Goal: Check status

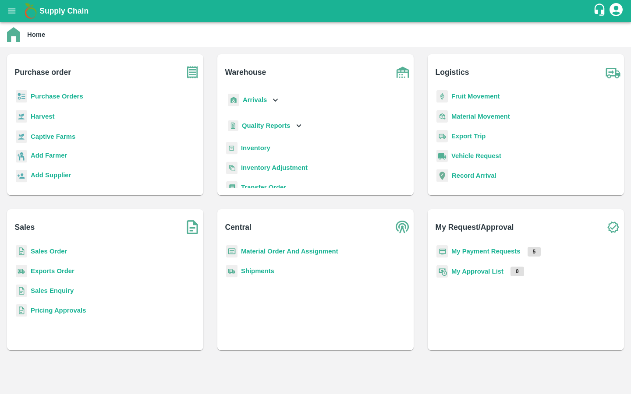
click at [60, 140] on b "Captive Farms" at bounding box center [53, 136] width 45 height 7
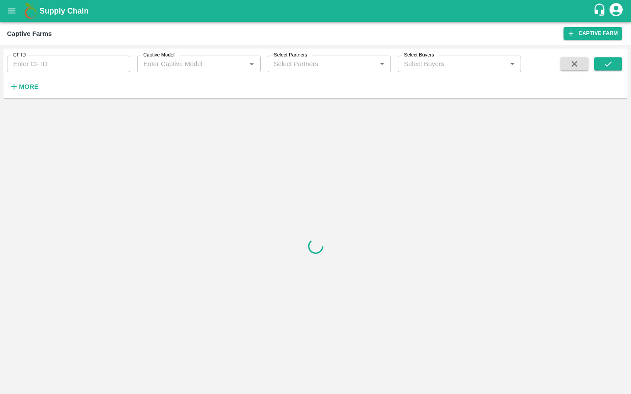
click at [69, 67] on input "CF ID" at bounding box center [68, 64] width 123 height 17
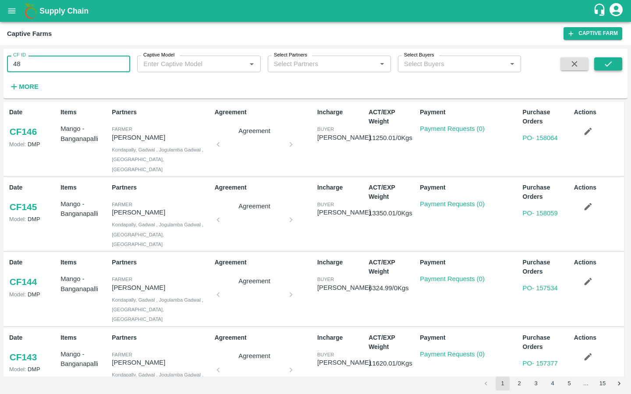
type input "48"
click at [606, 60] on icon "submit" at bounding box center [608, 64] width 10 height 10
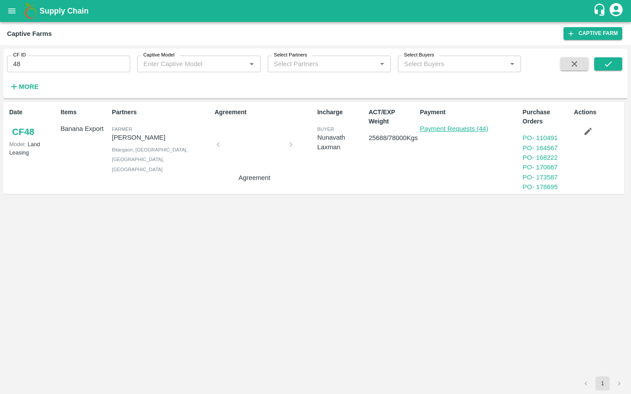
click at [455, 132] on link "Payment Requests (44)" at bounding box center [454, 128] width 68 height 7
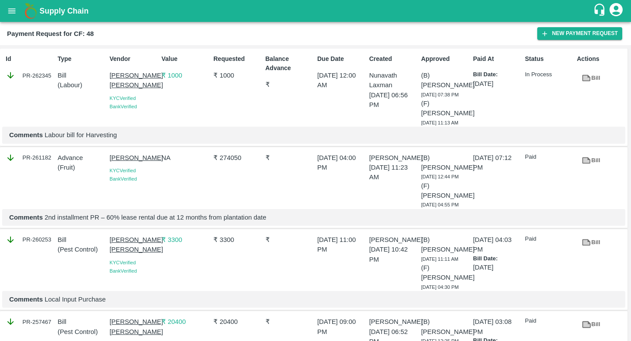
scroll to position [3461, 0]
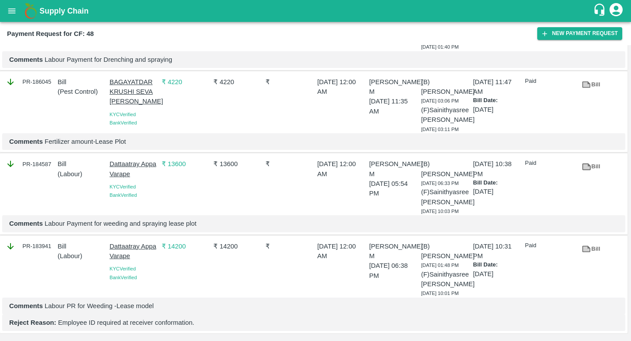
click at [586, 89] on icon at bounding box center [586, 85] width 10 height 10
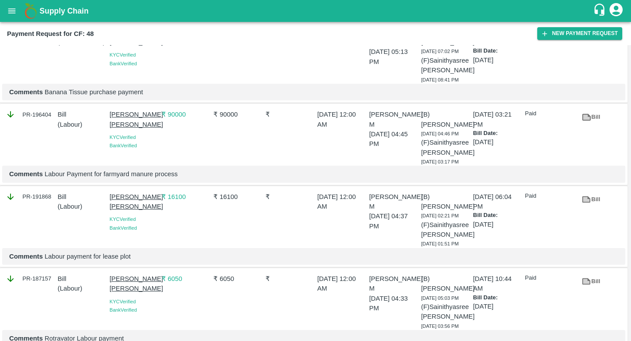
click at [594, 125] on link "Bill" at bounding box center [591, 116] width 28 height 15
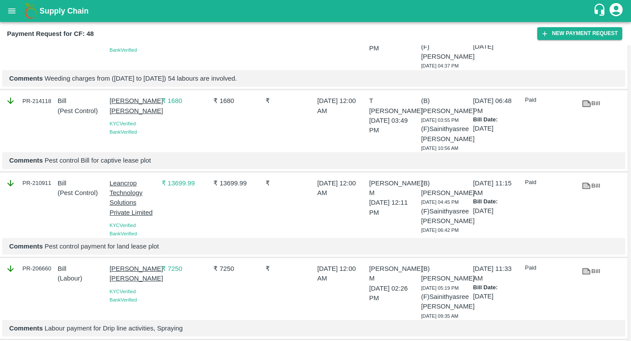
click at [587, 188] on icon at bounding box center [586, 185] width 7 height 5
